Goal: Check status

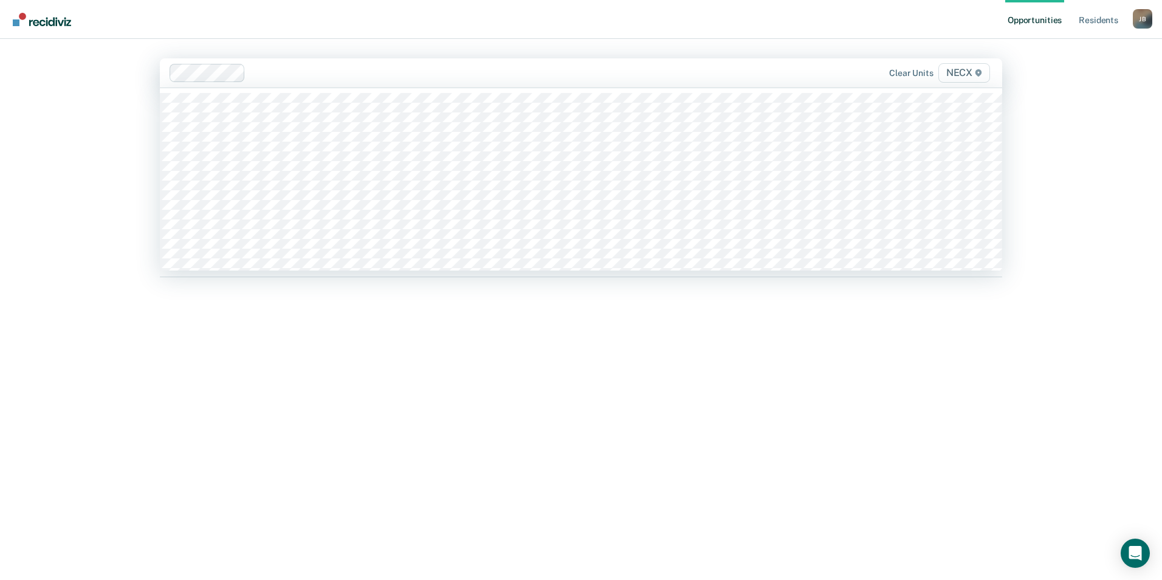
click at [287, 78] on div at bounding box center [497, 73] width 494 height 14
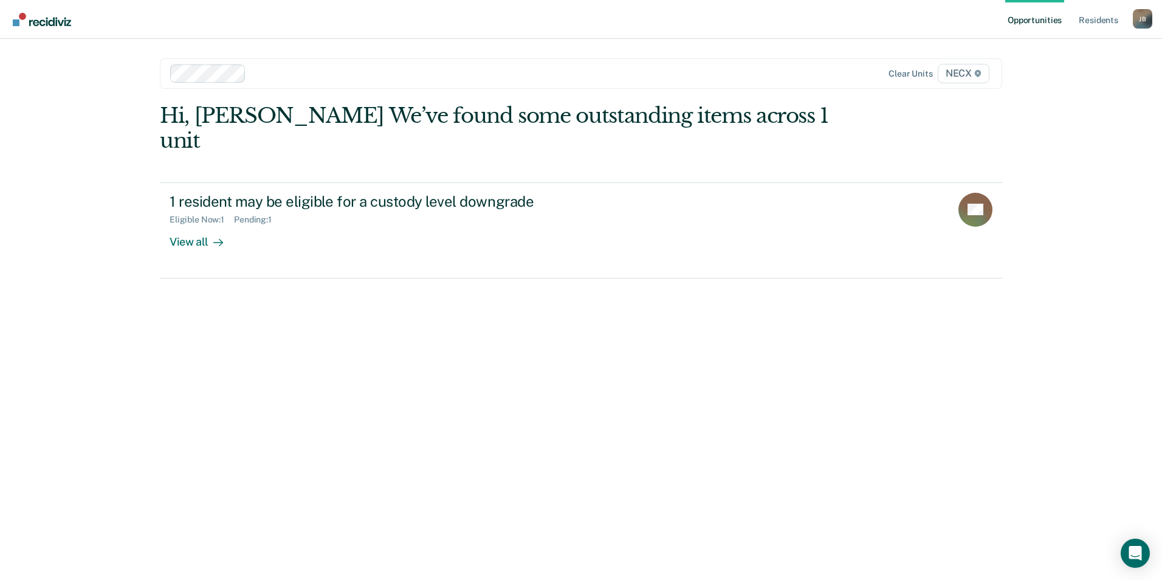
click at [506, 408] on div "Hi, [PERSON_NAME] We’ve found some outstanding items across 1 unit 1 resident m…" at bounding box center [581, 324] width 842 height 443
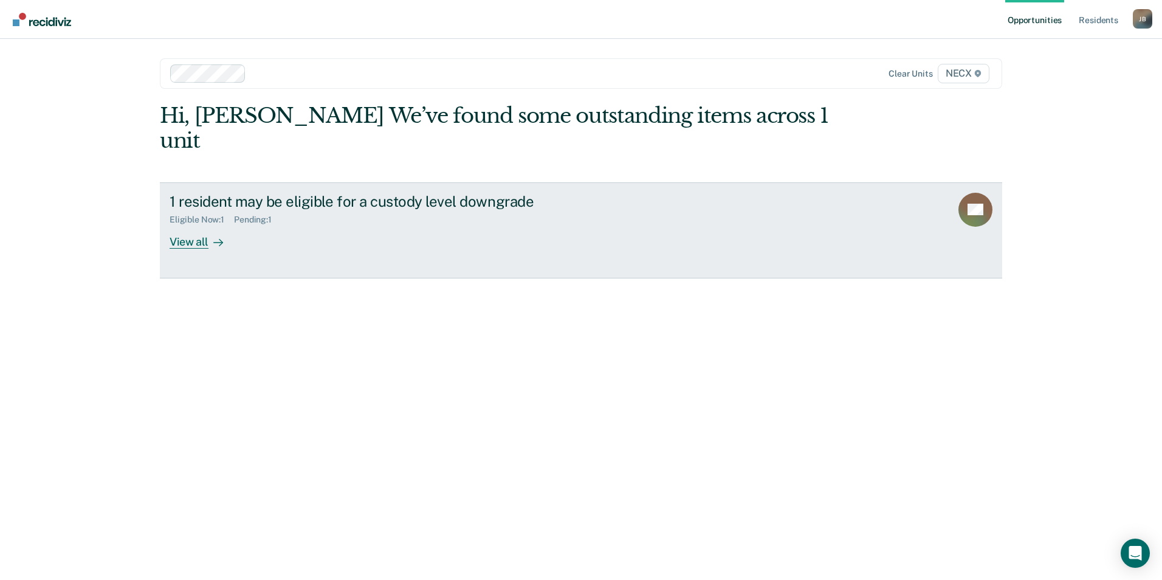
click at [190, 225] on div "View all" at bounding box center [204, 237] width 68 height 24
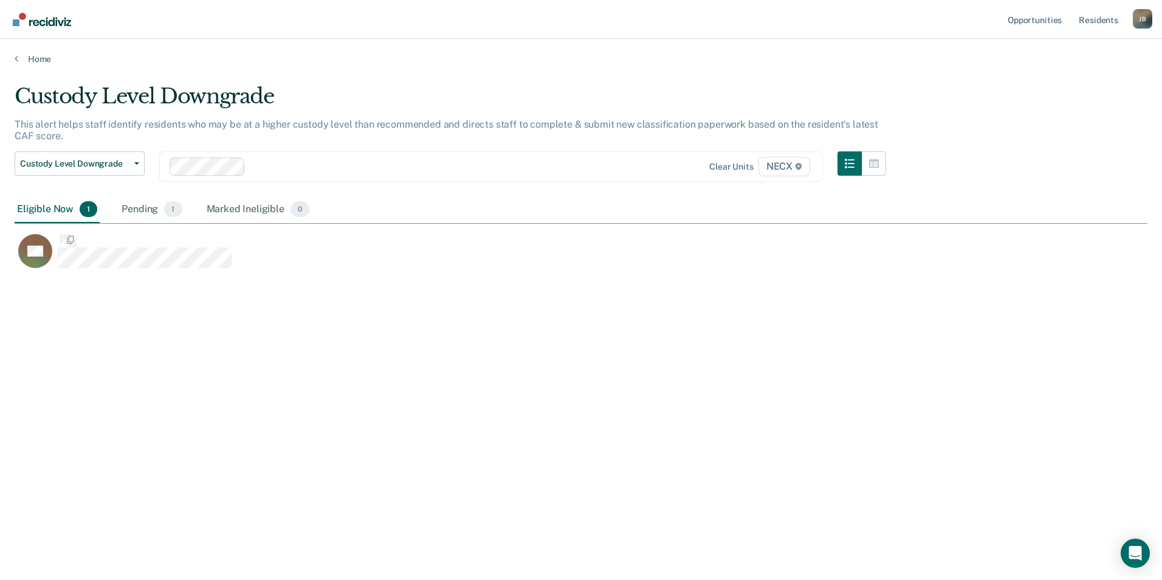
scroll to position [396, 1123]
